Goal: Task Accomplishment & Management: Use online tool/utility

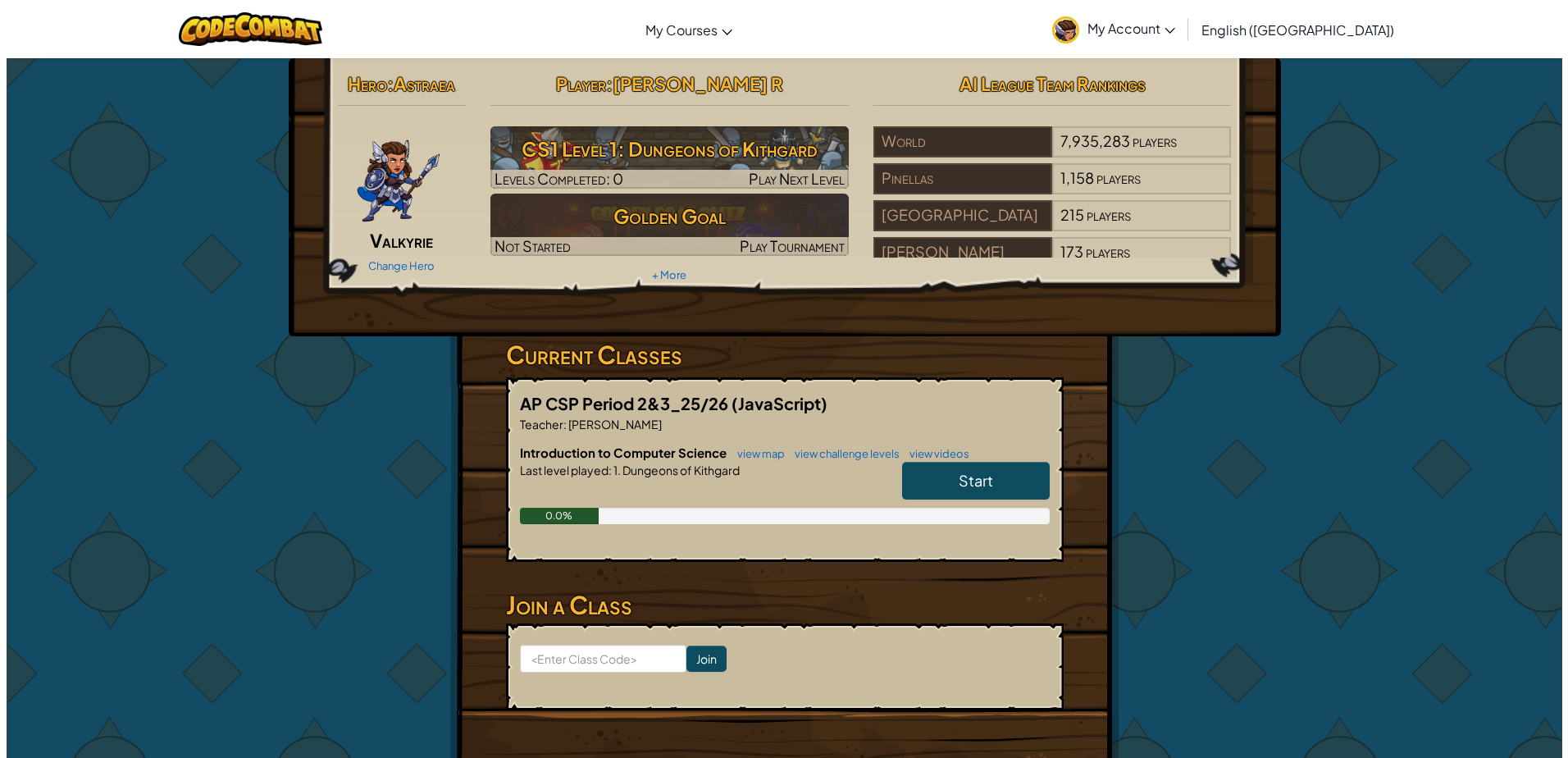
scroll to position [65, 0]
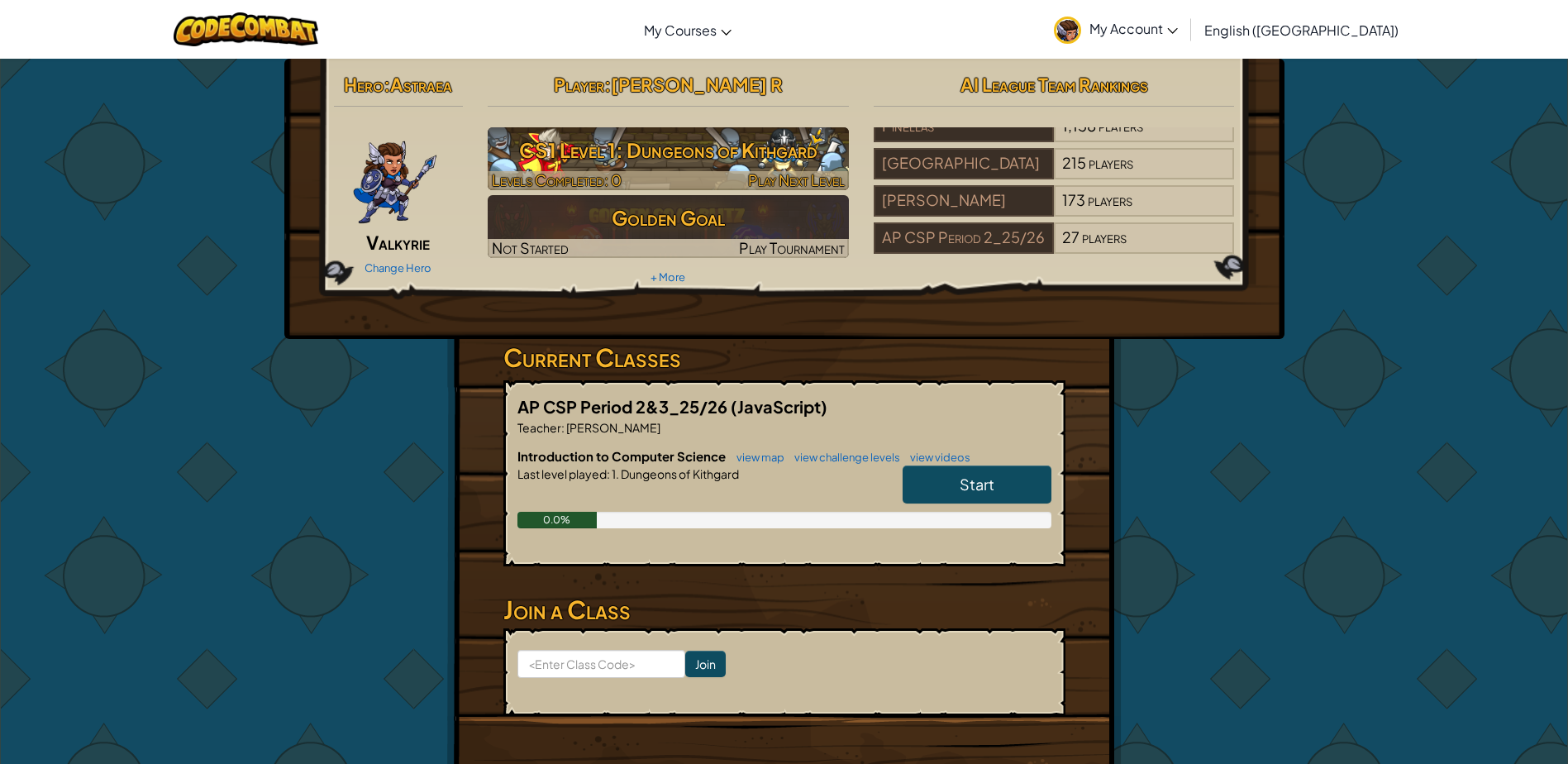
click at [784, 158] on h3 "CS1 Level 1: Dungeons of Kithgard" at bounding box center [668, 150] width 362 height 37
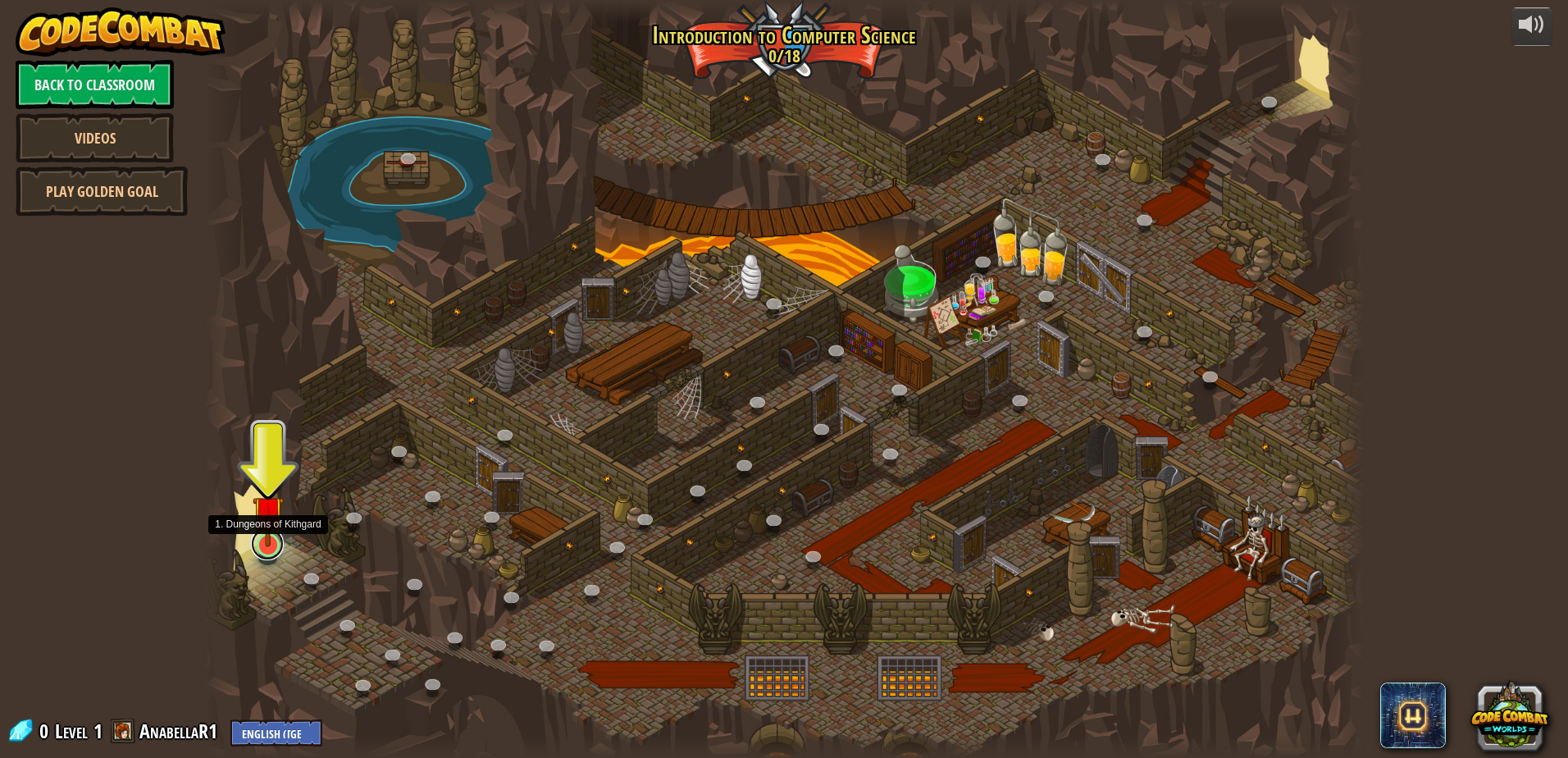
click at [267, 550] on link at bounding box center [267, 544] width 33 height 33
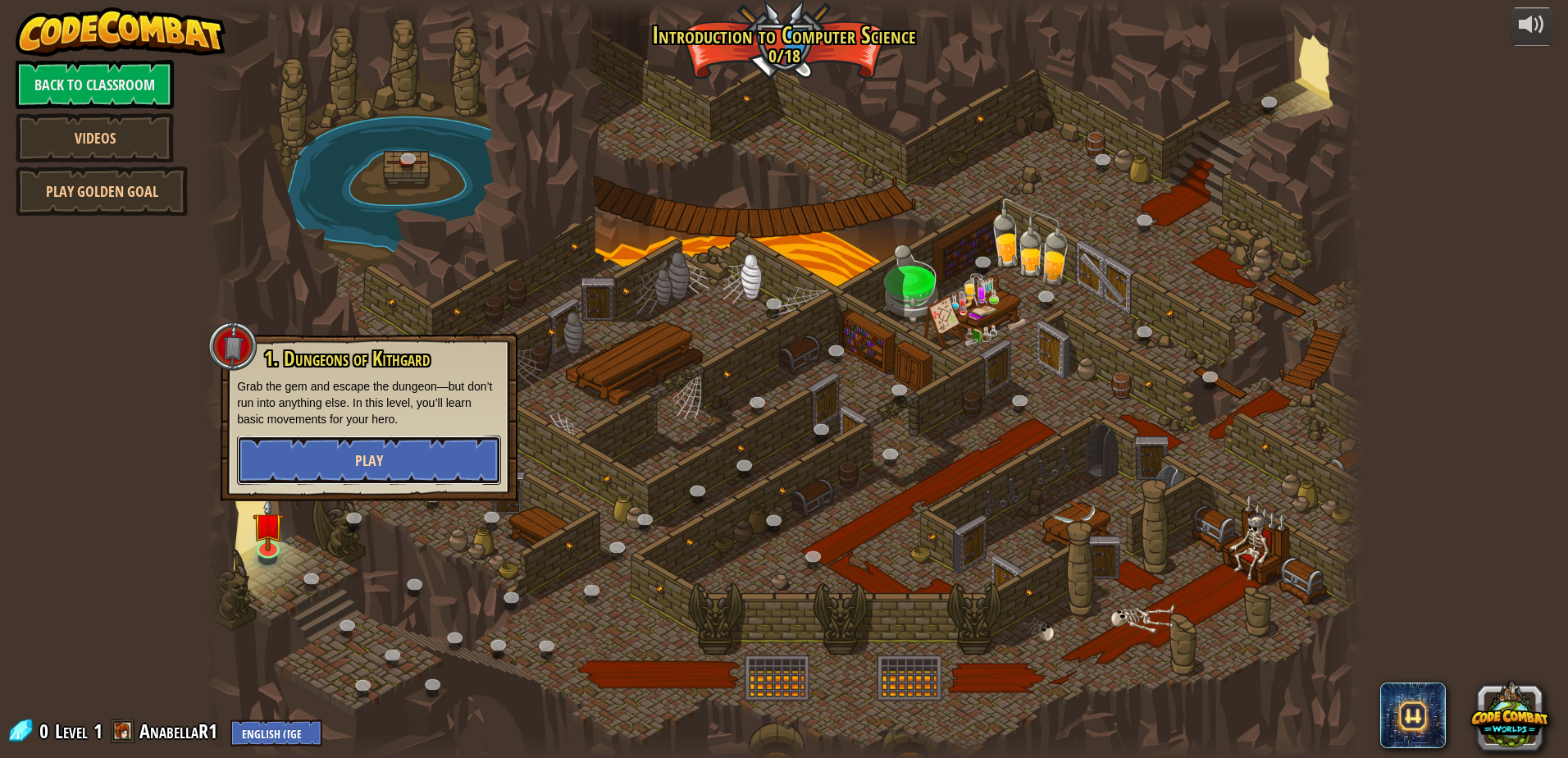
click at [314, 446] on button "Play" at bounding box center [369, 460] width 264 height 49
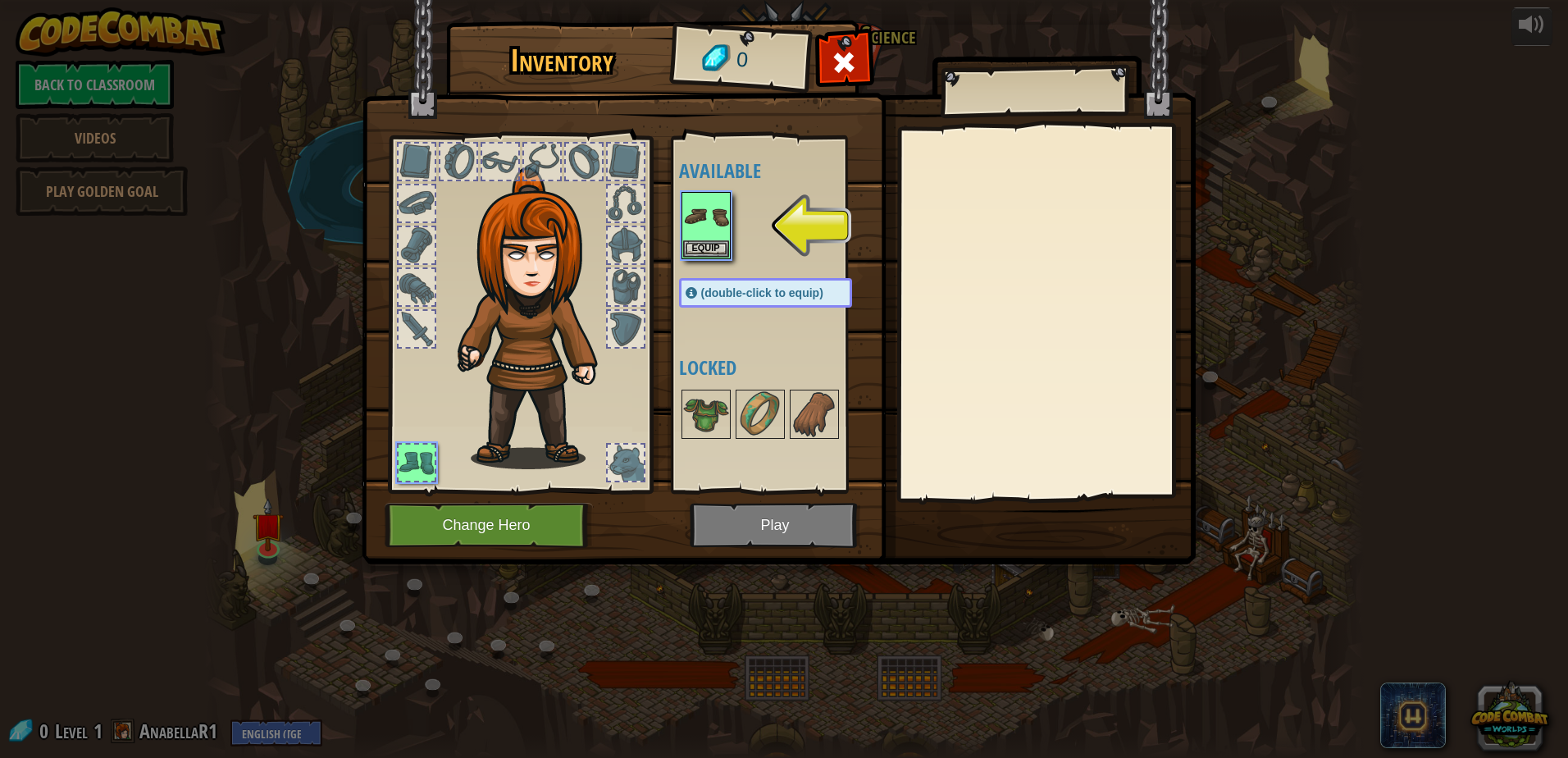
click at [743, 507] on img at bounding box center [778, 267] width 835 height 596
click at [708, 239] on img at bounding box center [706, 216] width 46 height 46
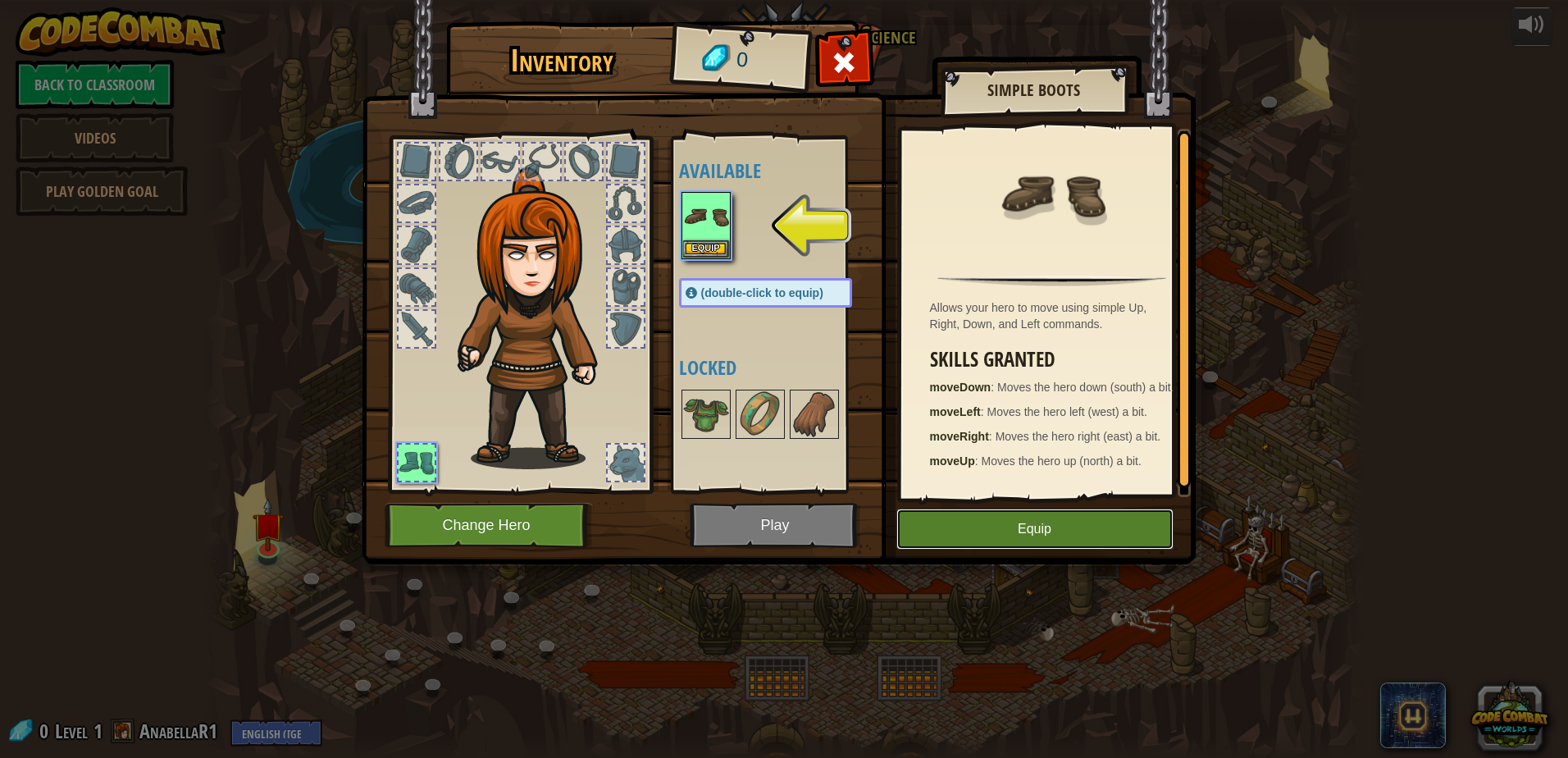
drag, startPoint x: 973, startPoint y: 524, endPoint x: 959, endPoint y: 525, distance: 14.0
click at [973, 525] on button "Equip" at bounding box center [1035, 530] width 277 height 41
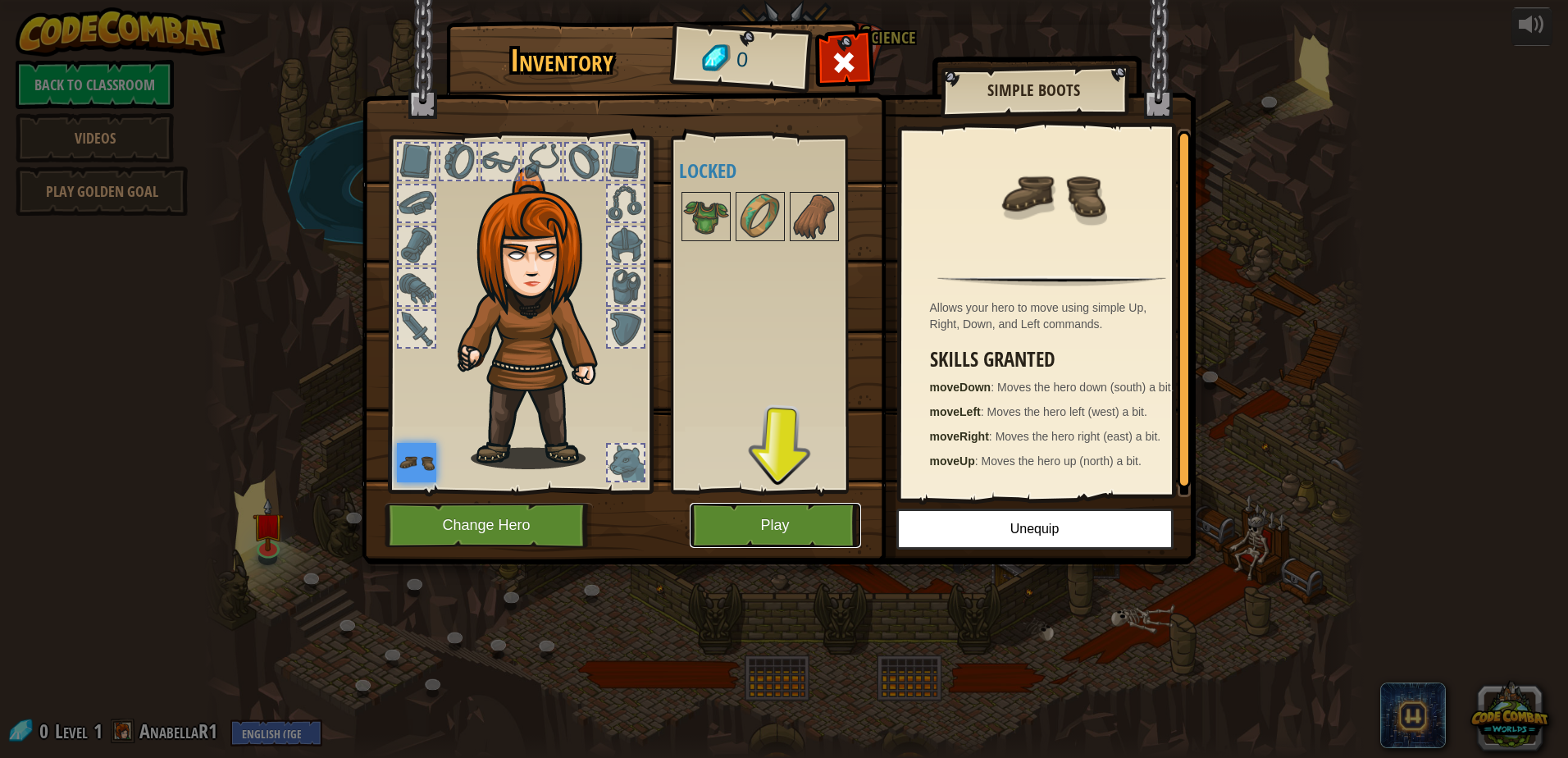
click at [748, 509] on button "Play" at bounding box center [776, 525] width 172 height 45
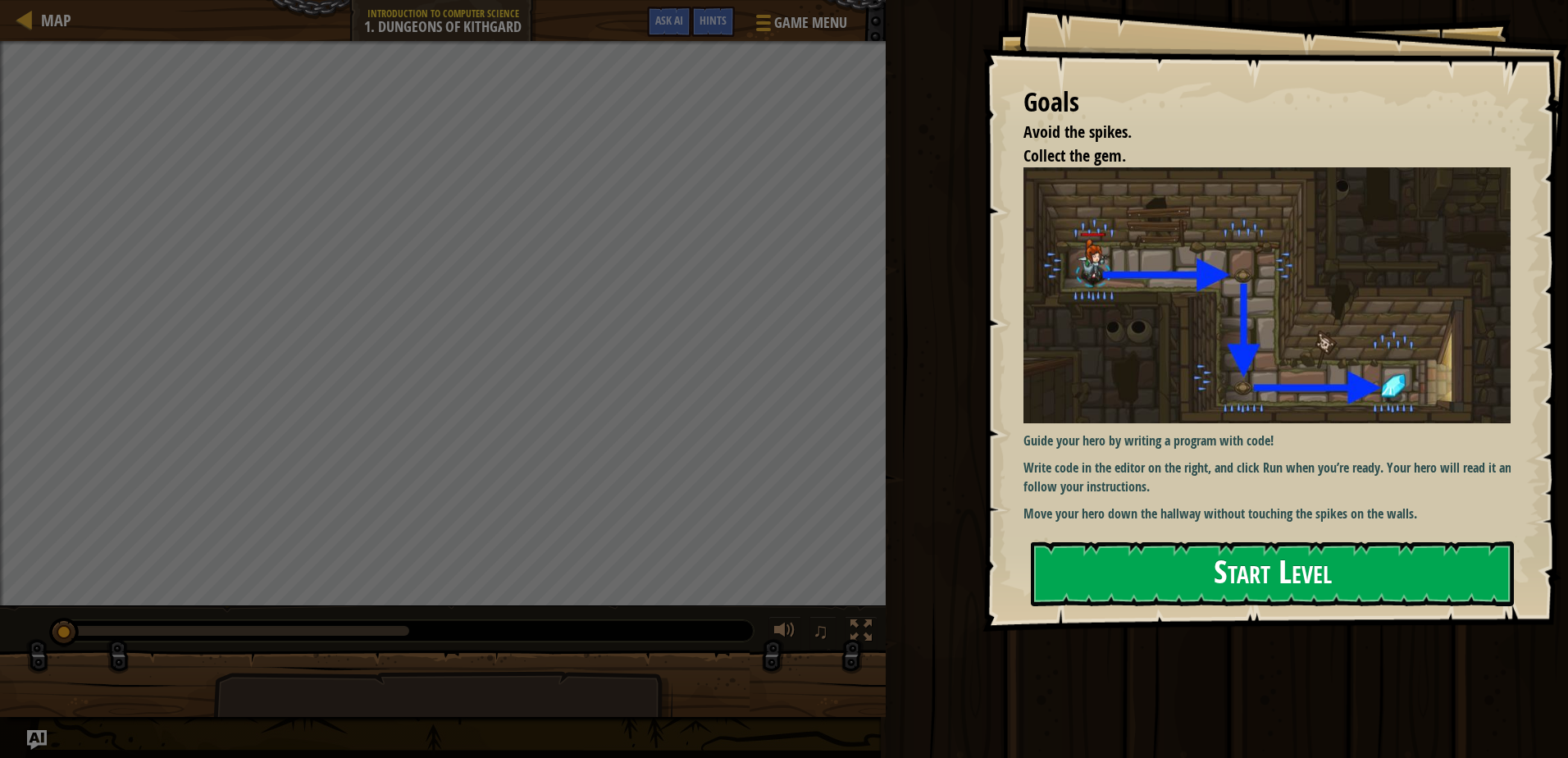
click at [1168, 562] on button "Start Level" at bounding box center [1273, 574] width 483 height 64
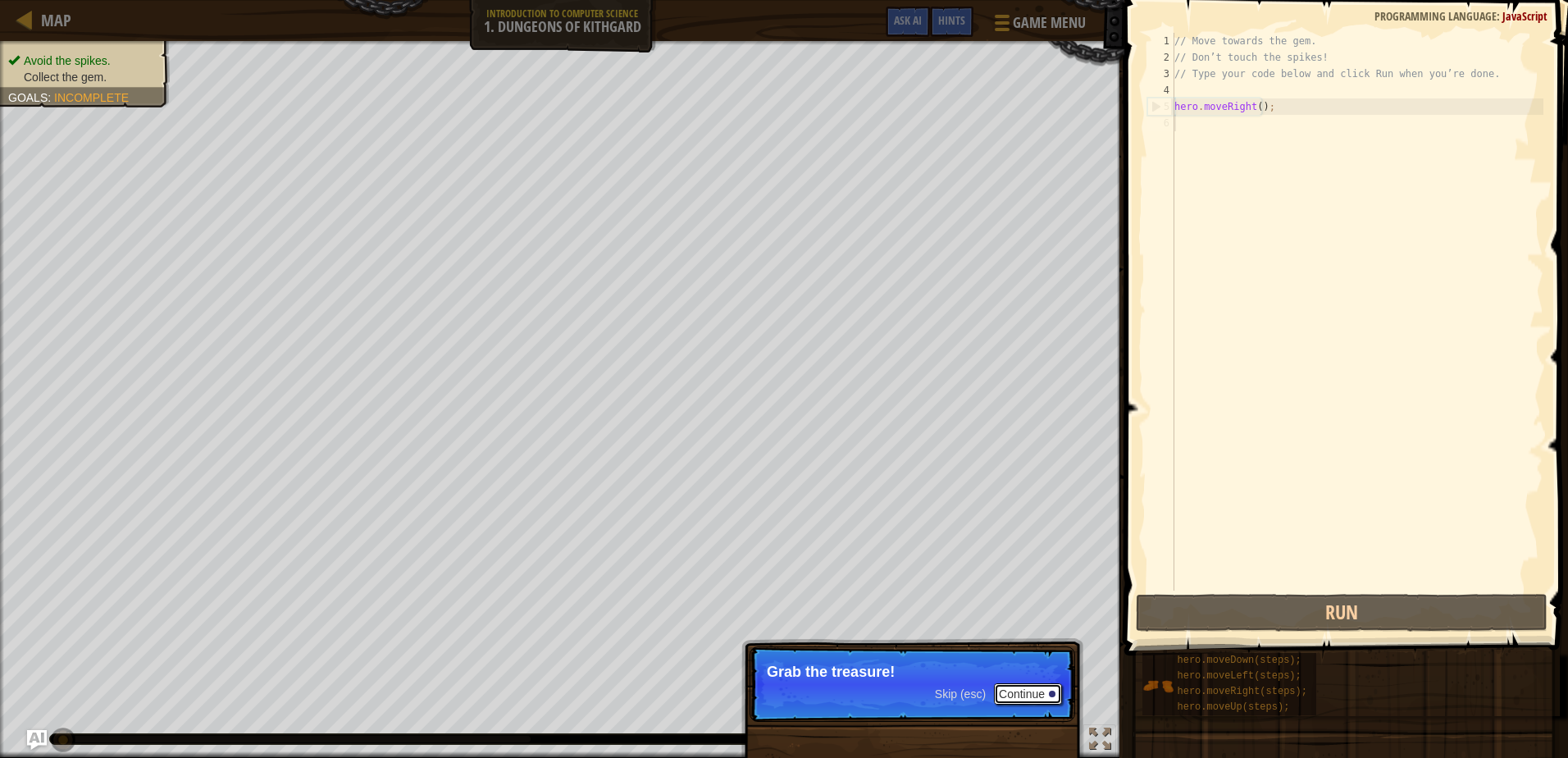
click at [1013, 696] on button "Continue" at bounding box center [1028, 694] width 68 height 21
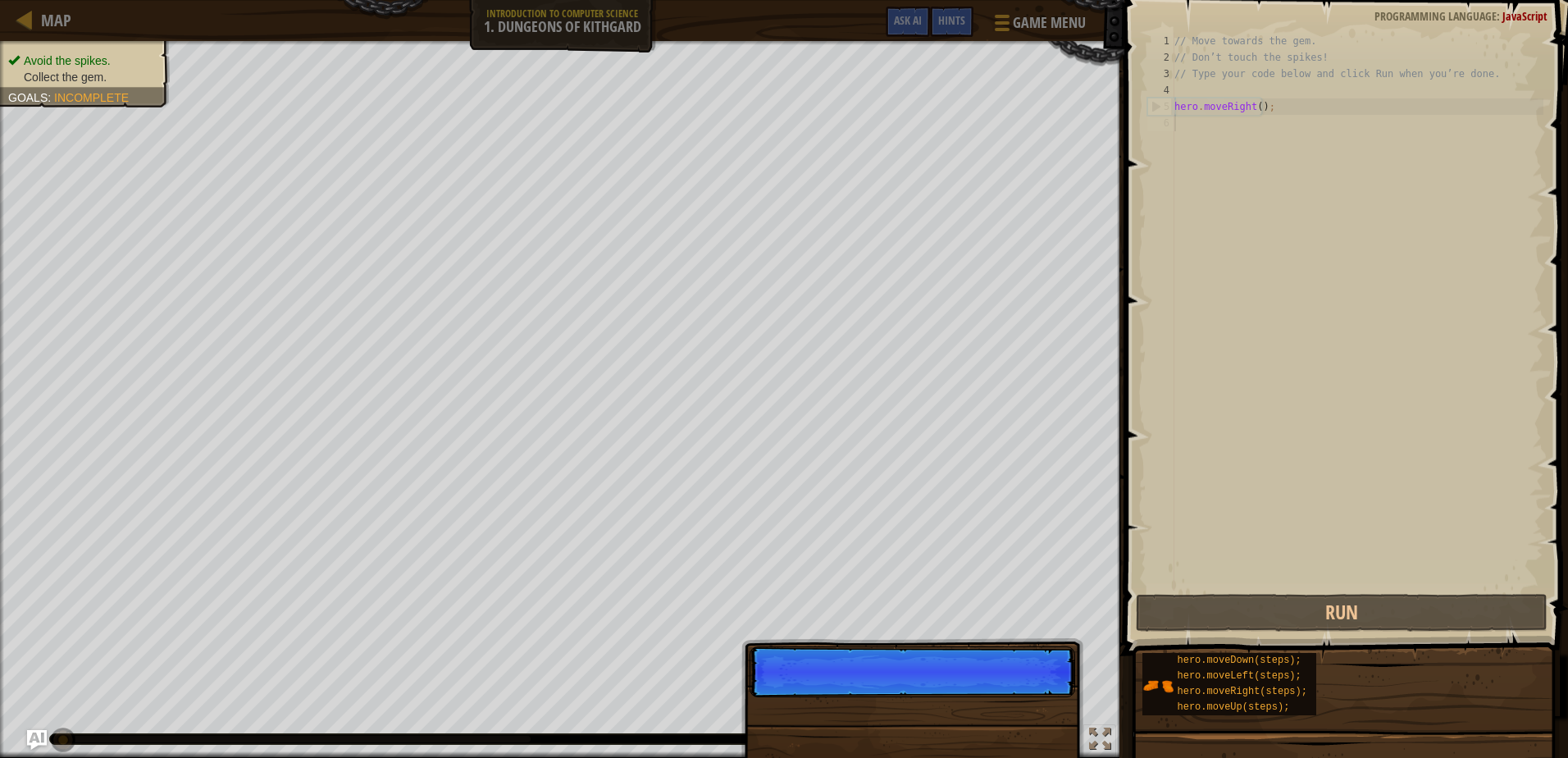
scroll to position [7, 0]
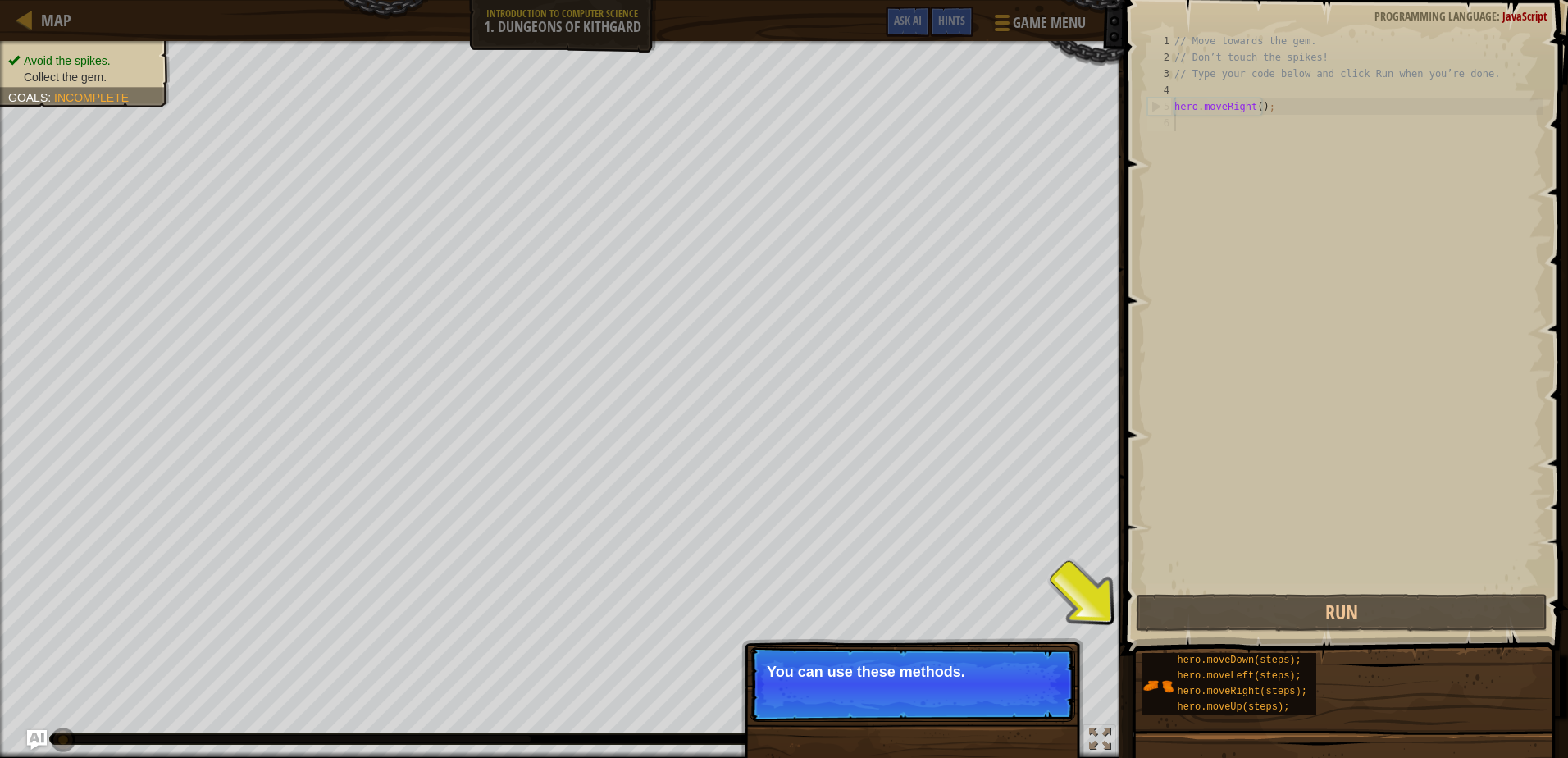
click at [950, 668] on p "You can use these methods." at bounding box center [912, 672] width 292 height 16
